Goal: Obtain resource: Obtain resource

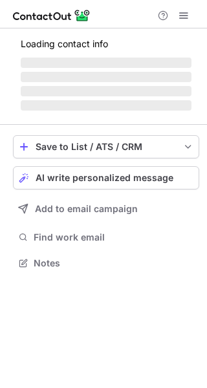
scroll to position [262, 207]
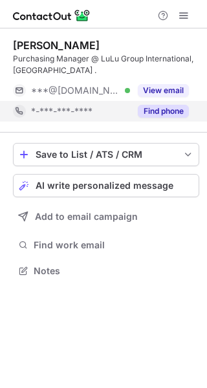
click at [160, 114] on button "Find phone" at bounding box center [163, 111] width 51 height 13
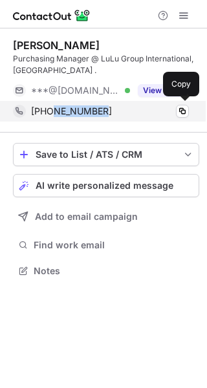
drag, startPoint x: 78, startPoint y: 119, endPoint x: 52, endPoint y: 119, distance: 25.8
click at [52, 119] on div "+971505538372 Copy" at bounding box center [101, 111] width 176 height 21
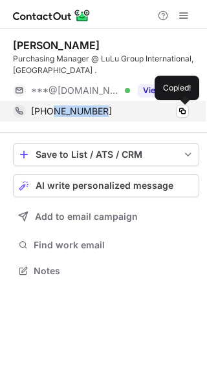
copy span "505538372"
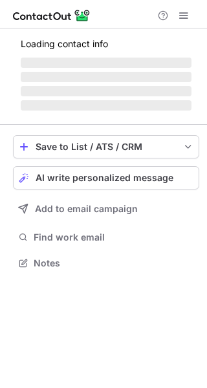
scroll to position [262, 207]
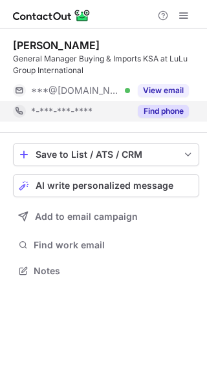
click at [158, 110] on button "Find phone" at bounding box center [163, 111] width 51 height 13
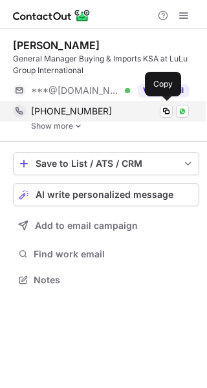
scroll to position [271, 207]
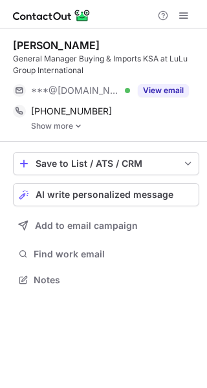
click at [76, 127] on img at bounding box center [78, 125] width 8 height 9
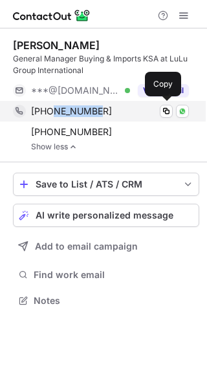
drag, startPoint x: 105, startPoint y: 116, endPoint x: 54, endPoint y: 120, distance: 51.2
click at [54, 120] on div "+97455840912 Copy WhatsApp" at bounding box center [101, 111] width 176 height 21
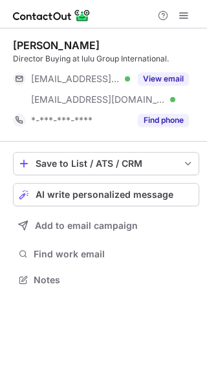
scroll to position [271, 207]
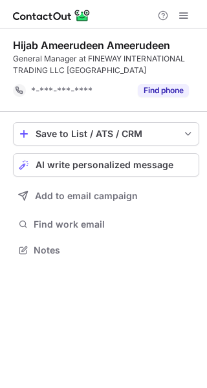
scroll to position [241, 207]
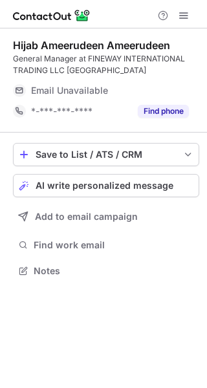
scroll to position [262, 207]
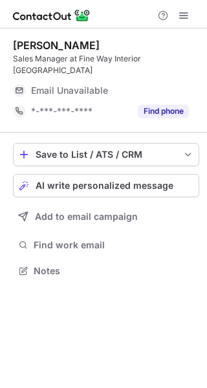
scroll to position [250, 207]
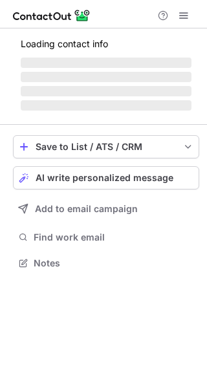
scroll to position [262, 207]
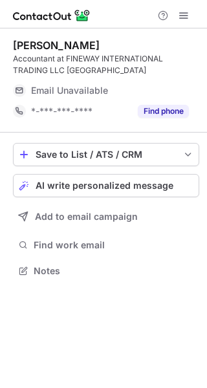
scroll to position [262, 207]
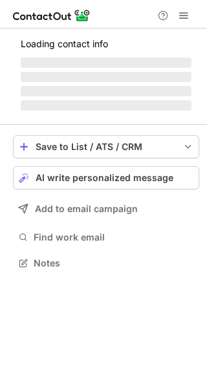
scroll to position [282, 207]
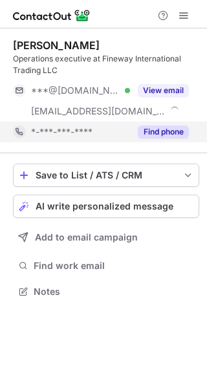
click at [163, 136] on button "Find phone" at bounding box center [163, 131] width 51 height 13
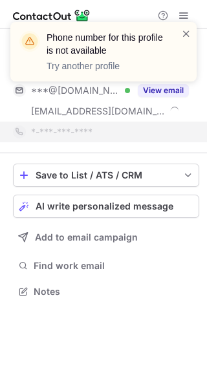
click at [176, 31] on div "Phone number for this profile is not available Try another profile" at bounding box center [112, 51] width 130 height 41
click at [184, 28] on span at bounding box center [186, 33] width 10 height 13
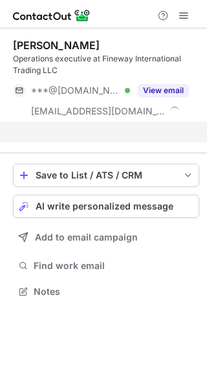
scroll to position [262, 207]
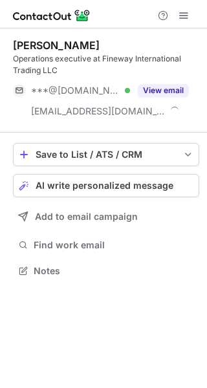
click at [159, 95] on div "Phone number for this profile is not available Try another profile" at bounding box center [103, 57] width 207 height 96
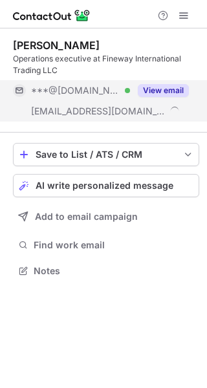
click at [160, 89] on button "View email" at bounding box center [163, 90] width 51 height 13
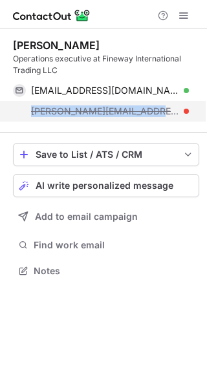
drag, startPoint x: 26, startPoint y: 112, endPoint x: 158, endPoint y: 116, distance: 132.5
click at [158, 116] on div "mohammed@finewayintl.com" at bounding box center [101, 111] width 176 height 21
copy span "mohammed@finewayintl.com"
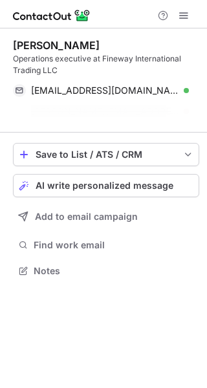
scroll to position [241, 207]
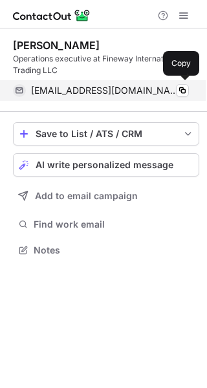
scroll to position [241, 207]
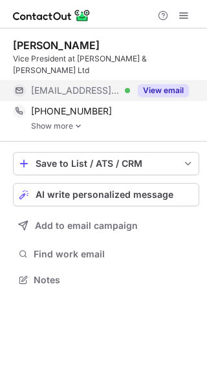
scroll to position [259, 207]
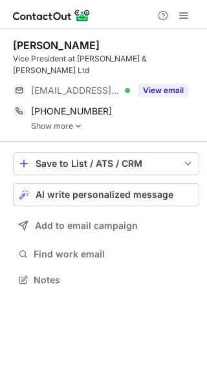
click at [82, 121] on link "Show more" at bounding box center [115, 125] width 168 height 9
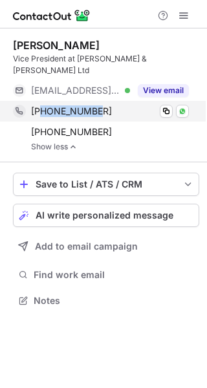
drag, startPoint x: 68, startPoint y: 99, endPoint x: 43, endPoint y: 104, distance: 25.6
click at [43, 105] on div "[PHONE_NUMBER]" at bounding box center [110, 111] width 158 height 12
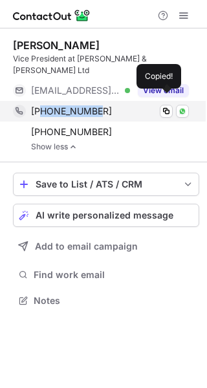
copy span "6042409419"
